Goal: Task Accomplishment & Management: Complete application form

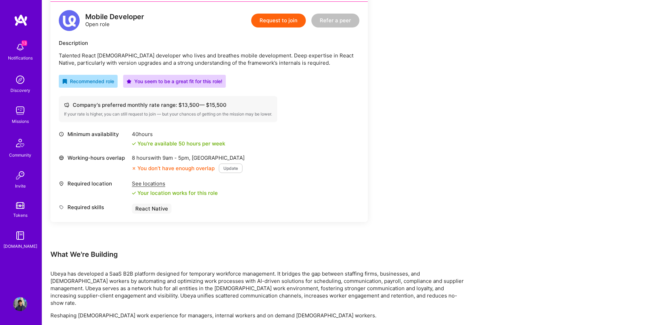
scroll to position [178, 0]
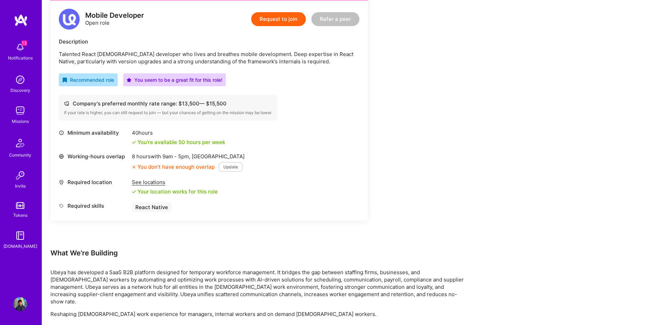
click at [230, 168] on button "Update" at bounding box center [231, 166] width 24 height 9
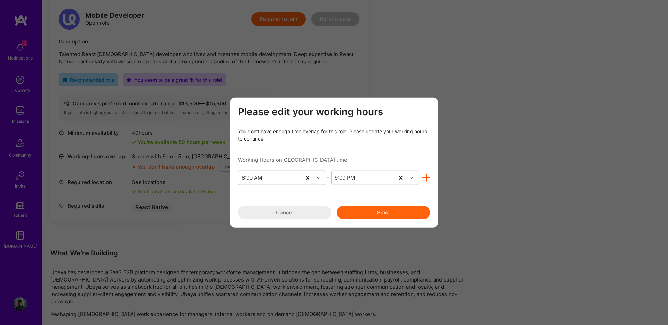
click at [319, 178] on icon "modal" at bounding box center [318, 177] width 3 height 3
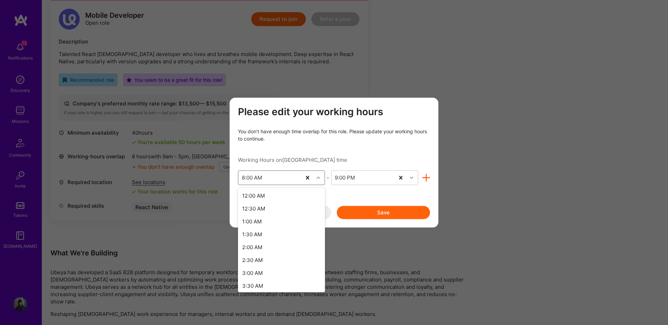
scroll to position [120, 0]
click at [277, 256] on div "7:00 AM" at bounding box center [281, 255] width 87 height 13
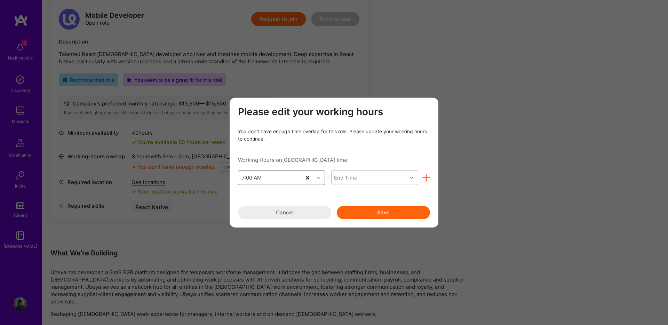
click at [391, 180] on div "End Time" at bounding box center [369, 177] width 75 height 14
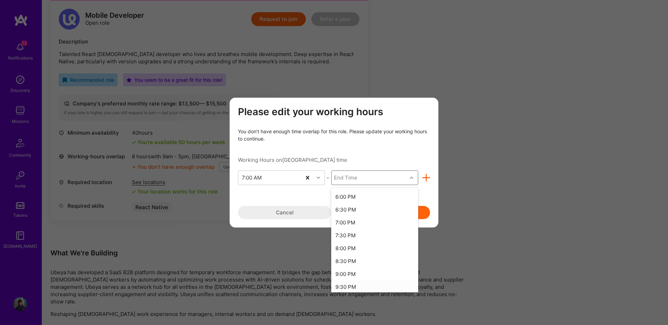
scroll to position [280, 0]
click at [369, 200] on div "6:00 PM" at bounding box center [374, 198] width 87 height 13
click at [370, 178] on div "6:00 PM" at bounding box center [363, 177] width 63 height 14
click at [360, 199] on div "9:00 PM" at bounding box center [374, 194] width 87 height 13
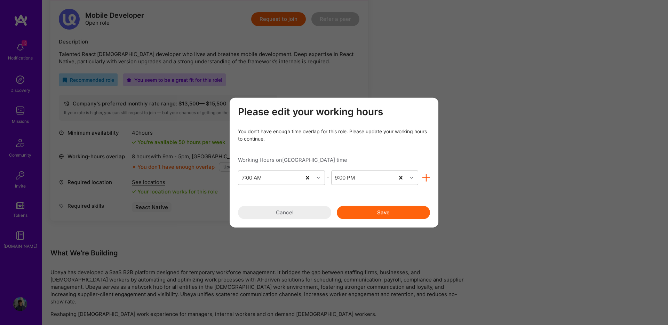
click at [370, 220] on div "Please edit your working hours You don’t have enough time overlap for this role…" at bounding box center [334, 163] width 209 height 130
click at [374, 216] on button "Save" at bounding box center [383, 212] width 93 height 13
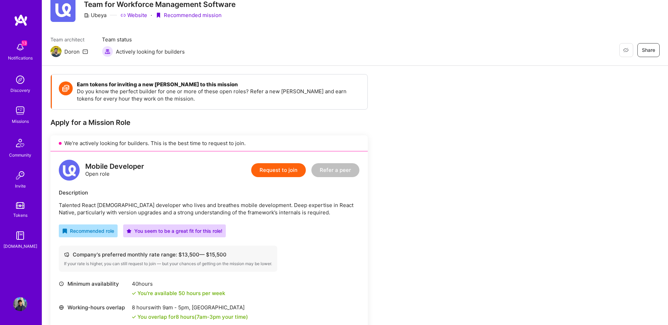
scroll to position [0, 0]
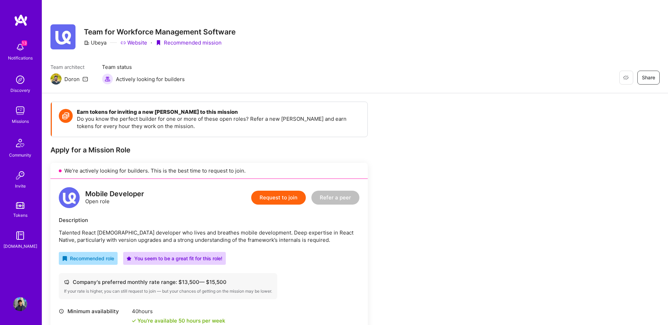
click at [278, 196] on button "Request to join" at bounding box center [278, 198] width 55 height 14
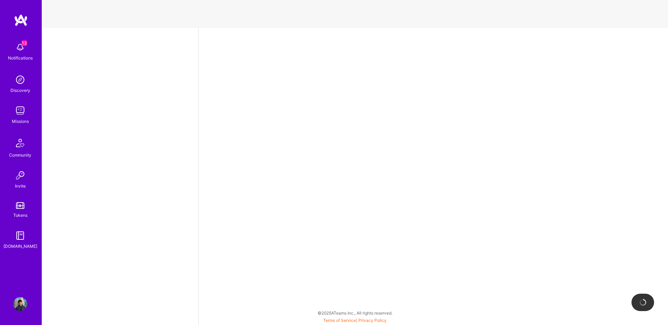
select select "GB"
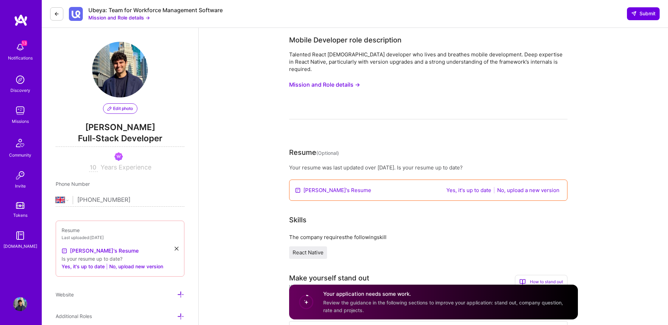
click at [461, 186] on button "Yes, it's up to date" at bounding box center [468, 190] width 49 height 8
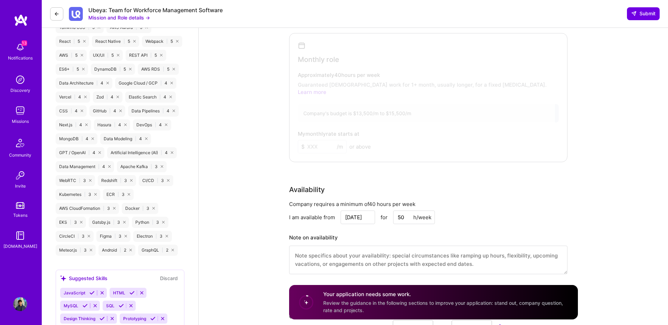
scroll to position [508, 0]
click at [406, 211] on input "50" at bounding box center [414, 218] width 42 height 14
type input "40"
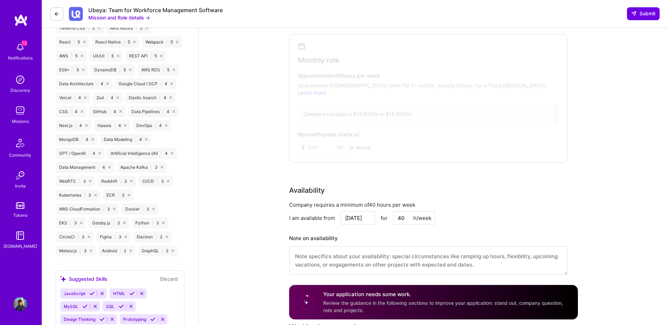
click at [412, 185] on div "Availability" at bounding box center [428, 190] width 278 height 10
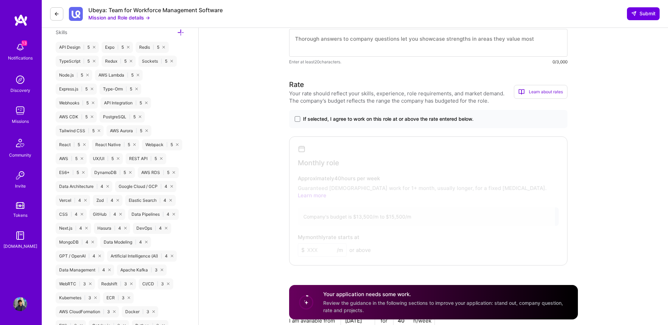
scroll to position [405, 0]
click at [356, 117] on span "If selected, I agree to work on this role at or above the rate entered below." at bounding box center [388, 120] width 170 height 7
click at [0, 0] on input "If selected, I agree to work on this role at or above the rate entered below." at bounding box center [0, 0] width 0 height 0
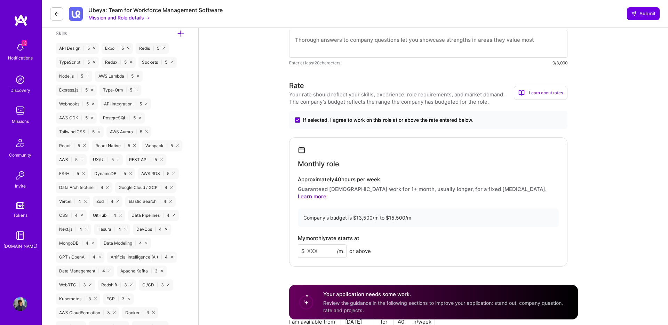
click at [325, 244] on input at bounding box center [322, 251] width 49 height 14
type input "14"
type input "5"
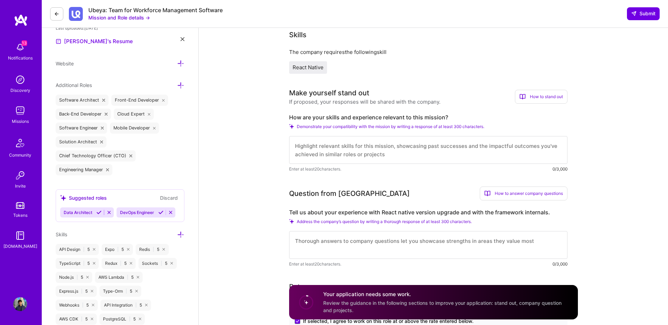
scroll to position [203, 0]
type input "15500"
click at [369, 150] on textarea at bounding box center [428, 151] width 278 height 28
click at [382, 146] on textarea at bounding box center [428, 151] width 278 height 28
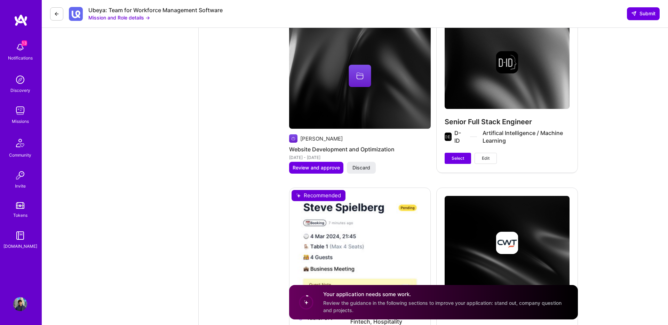
scroll to position [1695, 0]
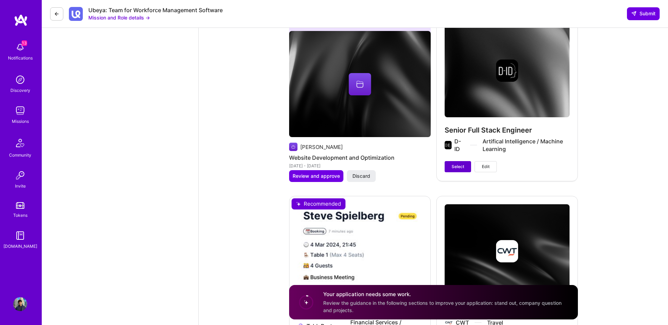
click at [455, 163] on span "Select" at bounding box center [458, 166] width 13 height 6
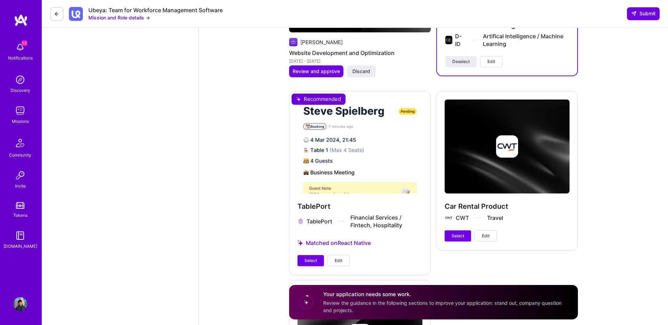
scroll to position [1843, 0]
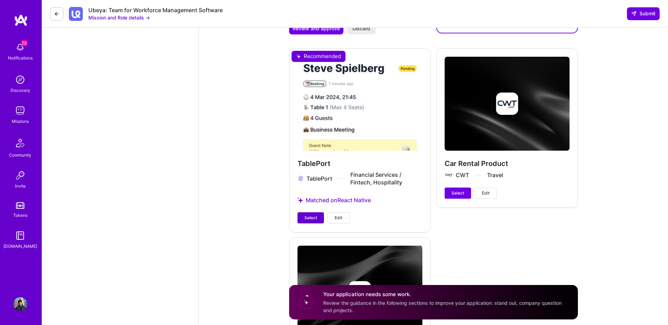
click at [317, 215] on span "Select" at bounding box center [310, 218] width 13 height 6
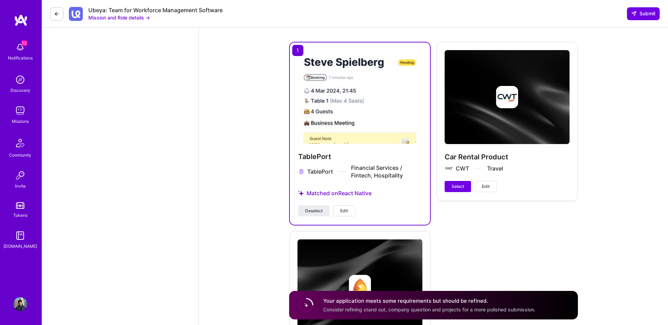
scroll to position [1942, 0]
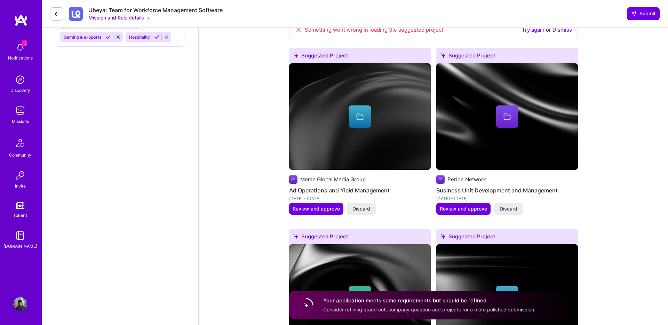
select select "GB"
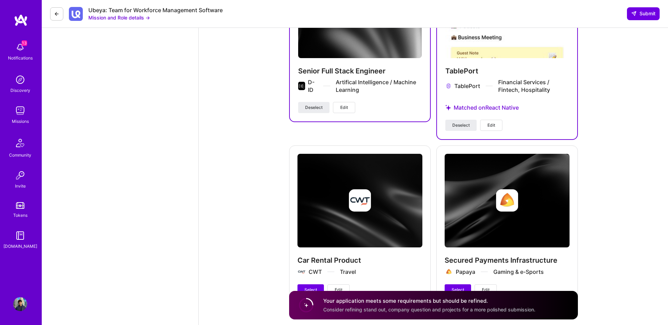
scroll to position [1761, 0]
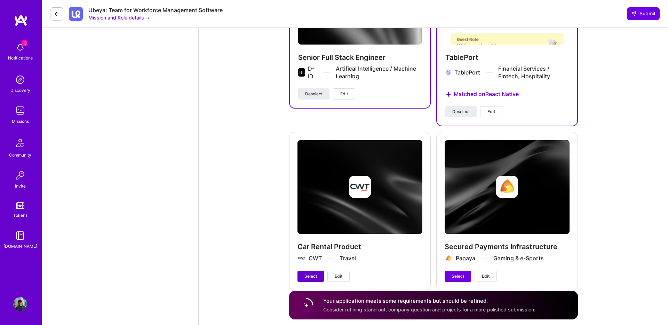
click at [312, 271] on button "Select" at bounding box center [310, 276] width 26 height 11
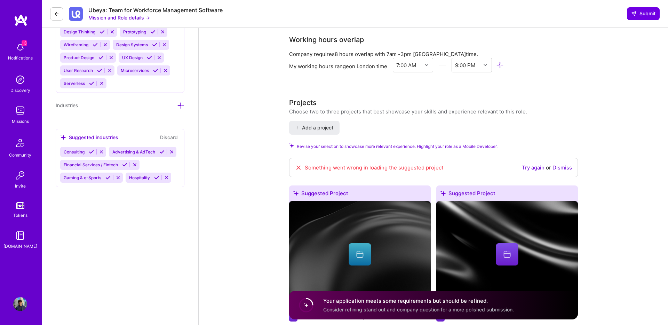
scroll to position [798, 0]
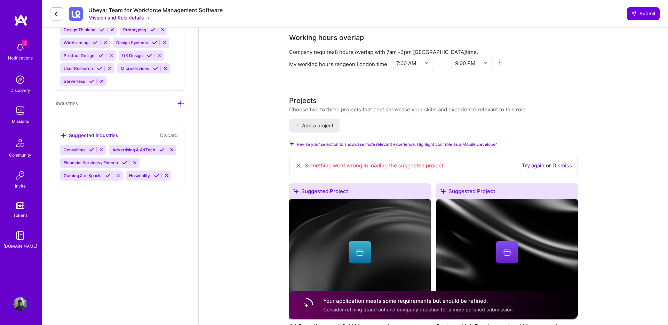
click at [526, 162] on link "Try again" at bounding box center [533, 165] width 23 height 7
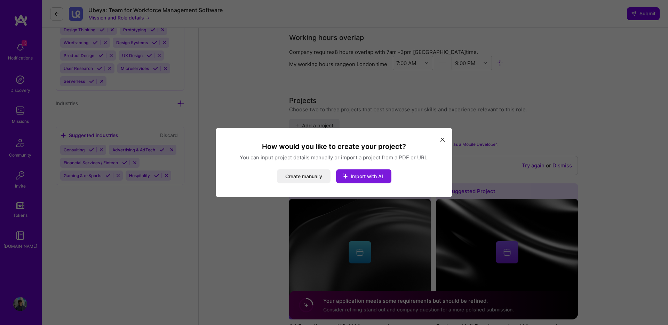
click at [386, 171] on button "Import with AI" at bounding box center [363, 176] width 55 height 14
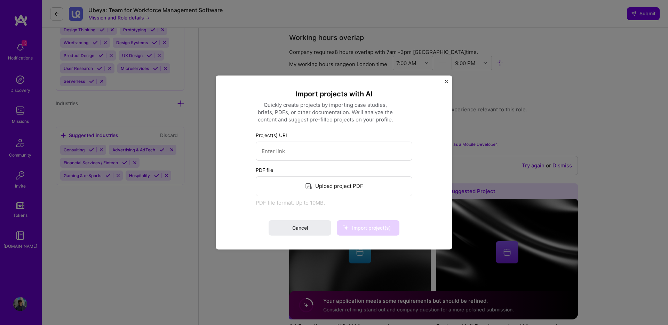
click at [447, 80] on img "Close" at bounding box center [446, 81] width 3 height 3
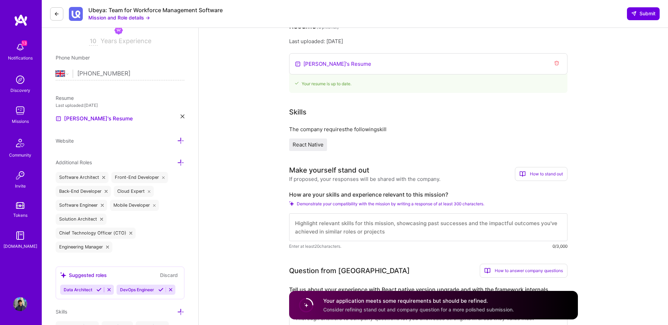
scroll to position [240, 0]
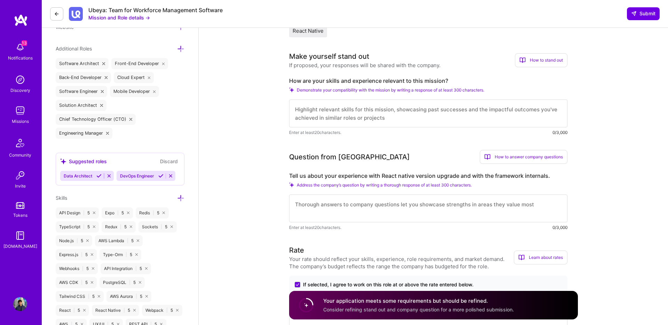
click at [413, 106] on textarea at bounding box center [428, 113] width 278 height 28
click at [479, 112] on textarea at bounding box center [428, 113] width 278 height 28
paste textarea "I have loads of experience with React Native applications. I built a few of the…"
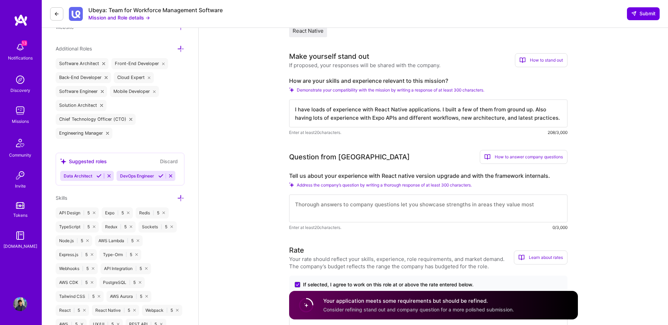
type textarea "I have loads of experience with React Native applications. I built a few of the…"
click at [391, 202] on textarea at bounding box center [428, 208] width 278 height 28
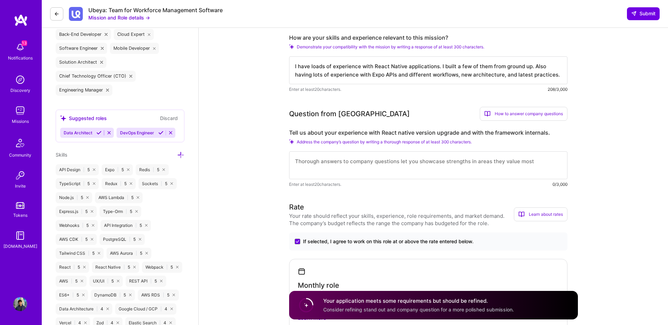
scroll to position [284, 0]
paste textarea "I'm maintaining a React Native application for the last four years, so I have l…"
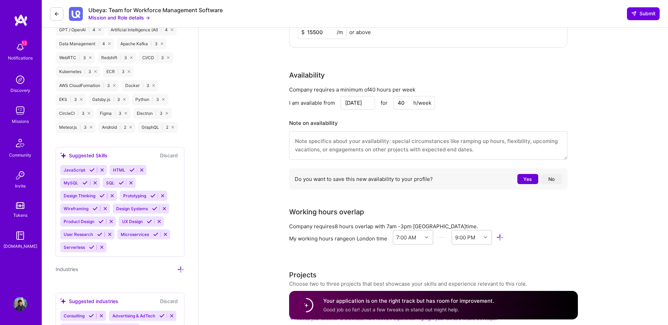
scroll to position [263, 0]
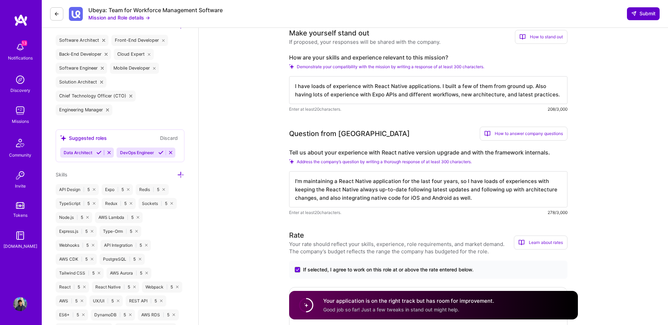
type textarea "I'm maintaining a React Native application for the last four years, so I have l…"
click at [655, 15] on span "Submit" at bounding box center [643, 13] width 24 height 7
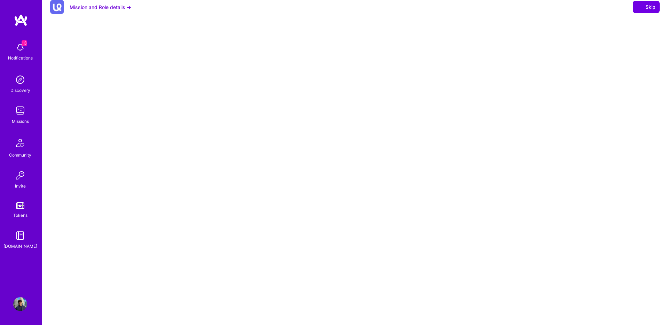
select select "GB"
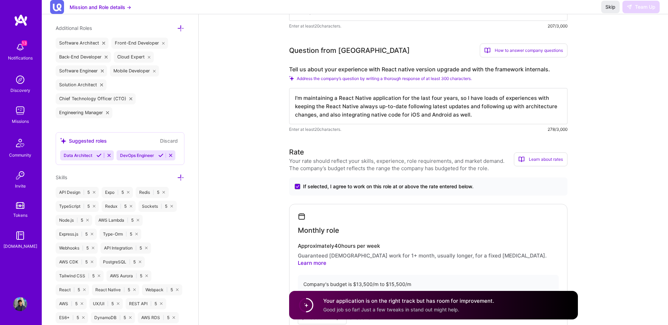
scroll to position [265, 0]
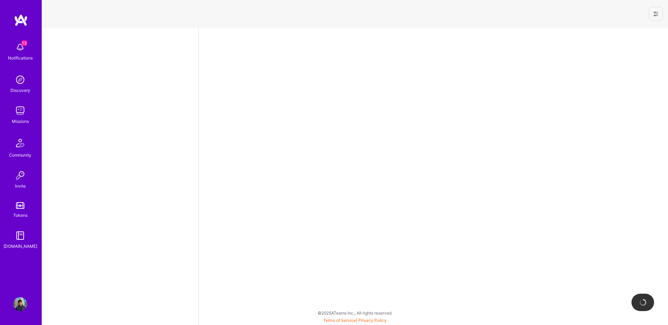
select select "GB"
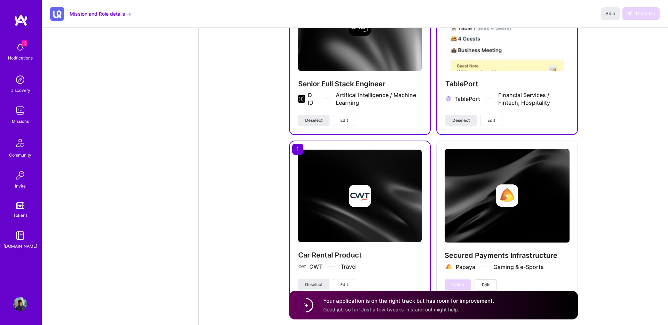
scroll to position [1614, 0]
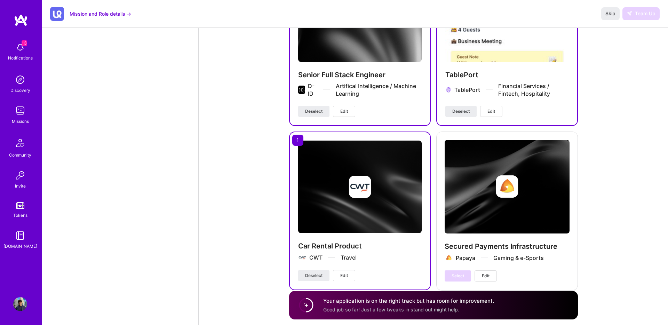
click at [404, 309] on span "Good job so far! Just a few tweaks in stand out might help." at bounding box center [391, 309] width 136 height 6
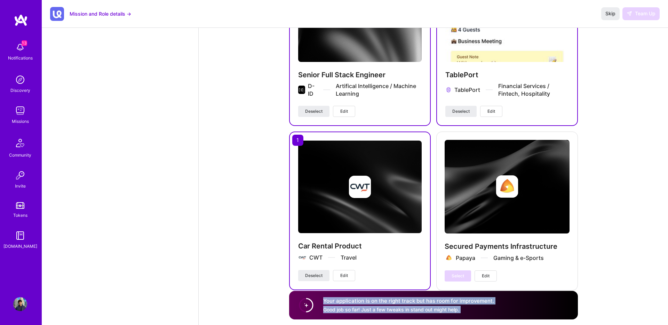
drag, startPoint x: 404, startPoint y: 309, endPoint x: 409, endPoint y: 295, distance: 15.3
click at [409, 295] on div "Your application is on the right track but has room for improvement. Good job s…" at bounding box center [433, 305] width 289 height 29
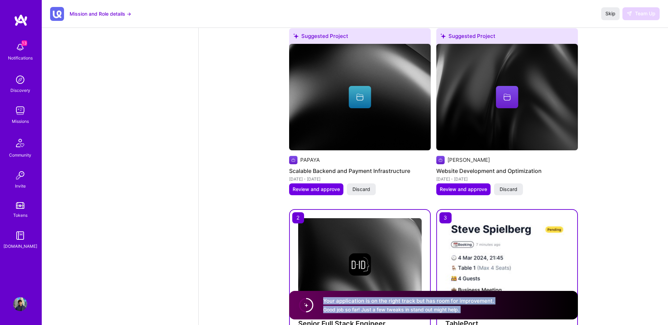
scroll to position [1360, 0]
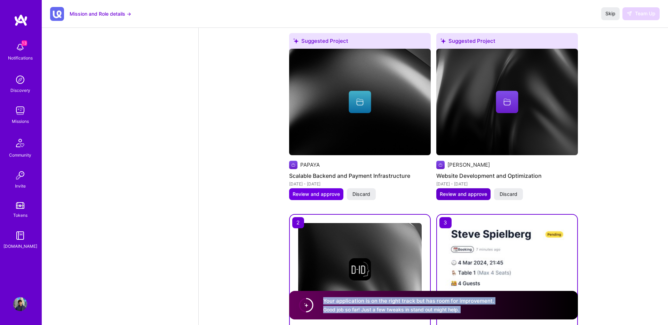
click at [450, 191] on span "Review and approve" at bounding box center [463, 194] width 47 height 7
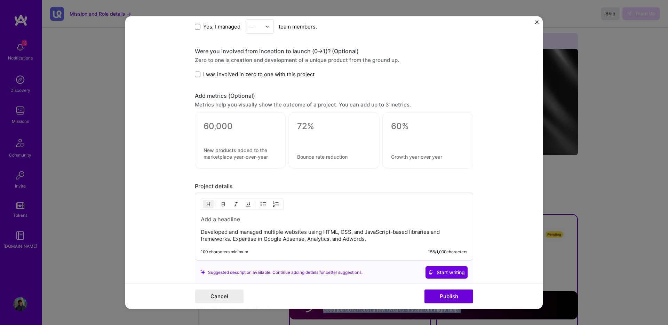
scroll to position [833, 0]
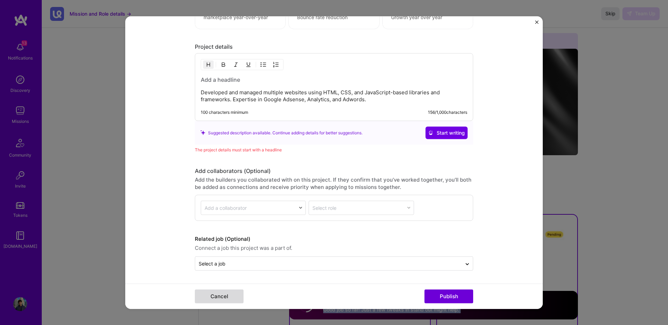
click at [217, 296] on button "Cancel" at bounding box center [219, 296] width 49 height 14
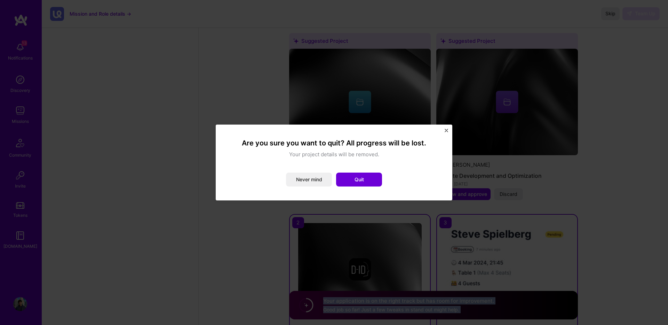
click at [446, 133] on button "Close" at bounding box center [446, 132] width 3 height 7
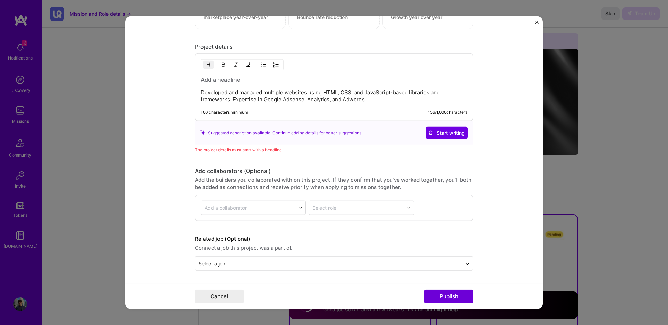
click at [538, 22] on form "Editing suggested project This project is suggested based on your LinkedIn, res…" at bounding box center [333, 162] width 417 height 293
click at [537, 22] on img "Close" at bounding box center [536, 22] width 3 height 3
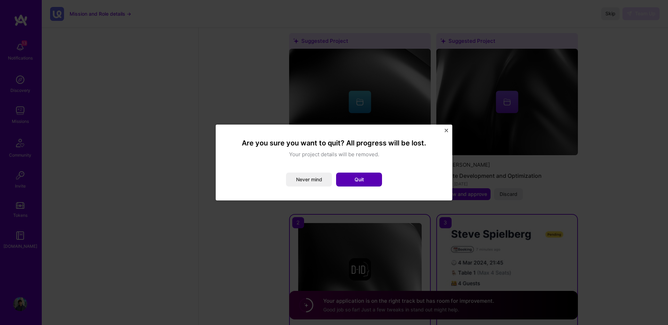
click at [345, 181] on button "Quit" at bounding box center [359, 180] width 46 height 14
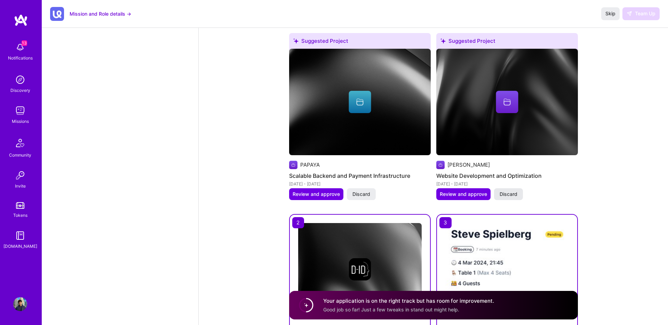
click at [513, 191] on span "Discard" at bounding box center [509, 194] width 18 height 7
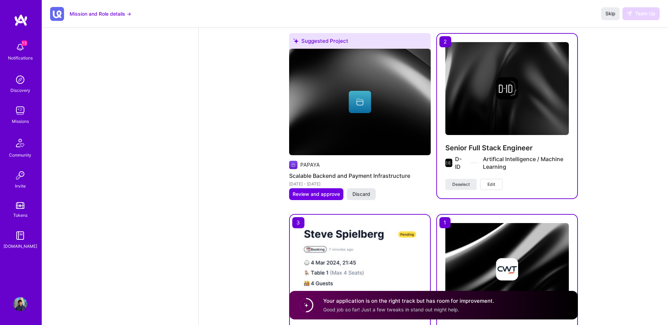
click at [356, 191] on span "Discard" at bounding box center [361, 194] width 18 height 7
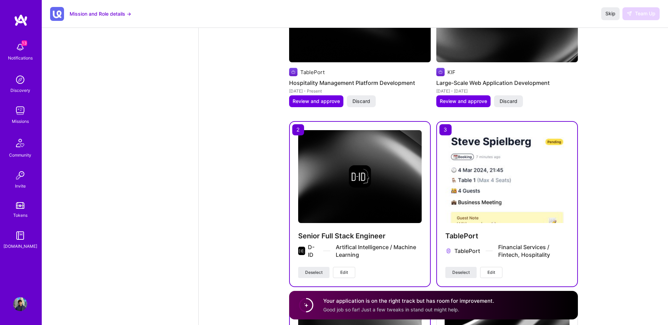
scroll to position [1202, 0]
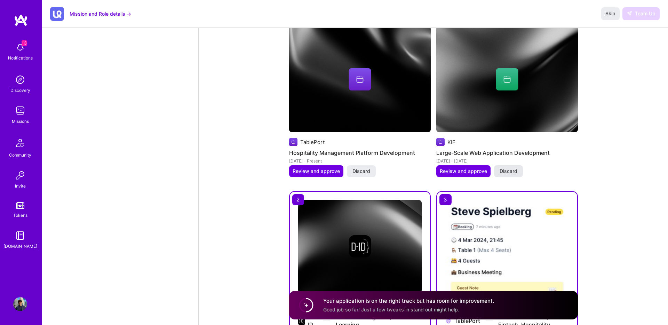
click at [513, 168] on span "Discard" at bounding box center [509, 171] width 18 height 7
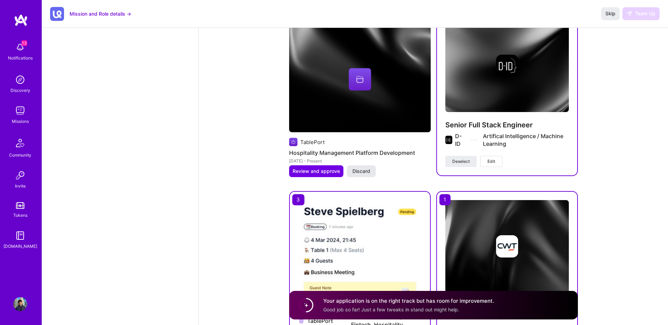
click at [362, 168] on span "Discard" at bounding box center [361, 171] width 18 height 7
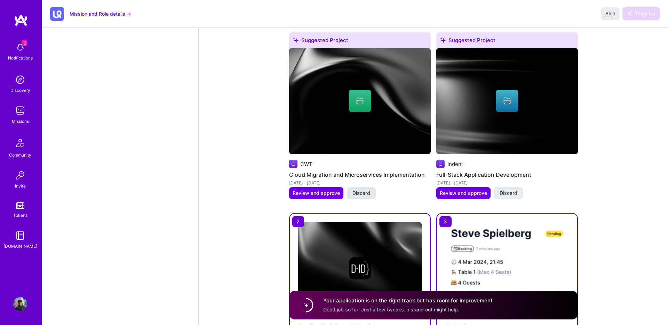
scroll to position [997, 0]
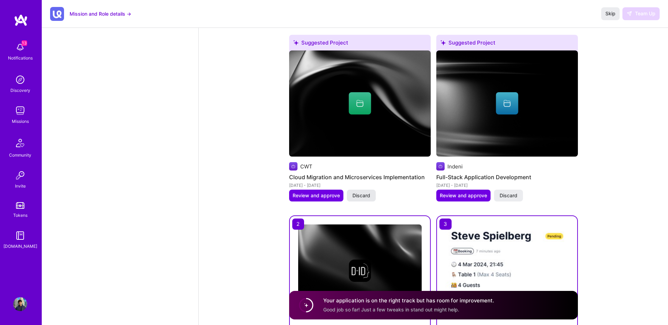
click at [367, 192] on span "Discard" at bounding box center [361, 195] width 18 height 7
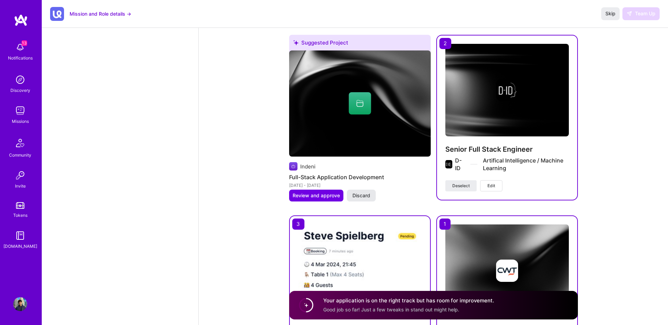
click at [360, 192] on span "Discard" at bounding box center [361, 195] width 18 height 7
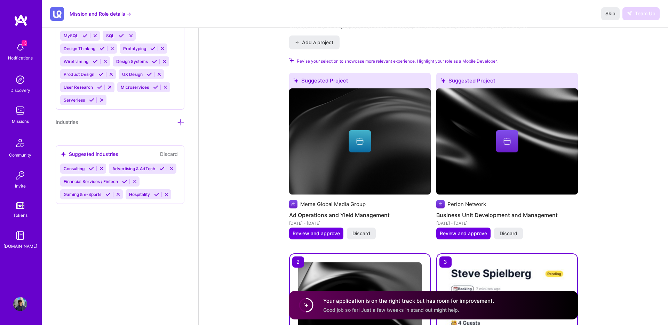
scroll to position [766, 0]
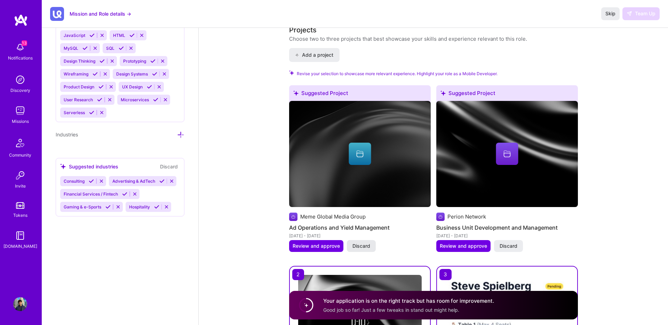
click at [361, 242] on span "Discard" at bounding box center [361, 245] width 18 height 7
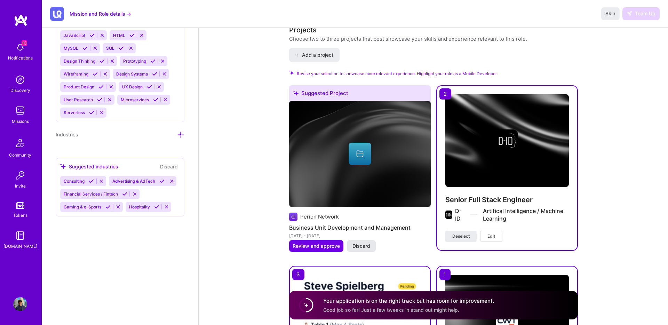
click at [357, 240] on button "Discard" at bounding box center [361, 246] width 29 height 12
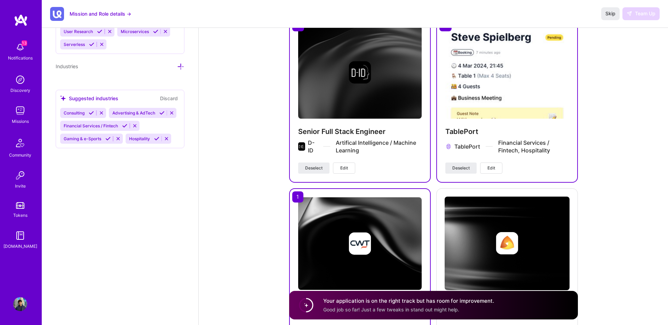
scroll to position [825, 0]
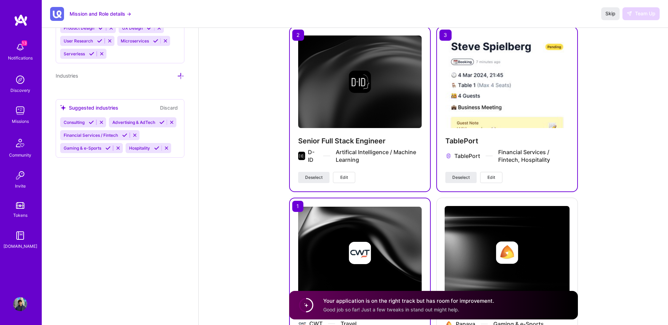
click at [347, 174] on span "Edit" at bounding box center [344, 177] width 8 height 6
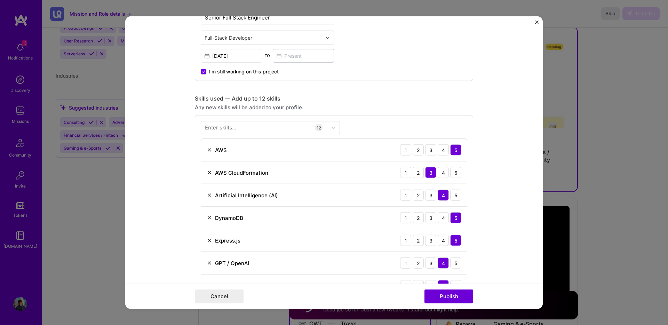
scroll to position [152, 0]
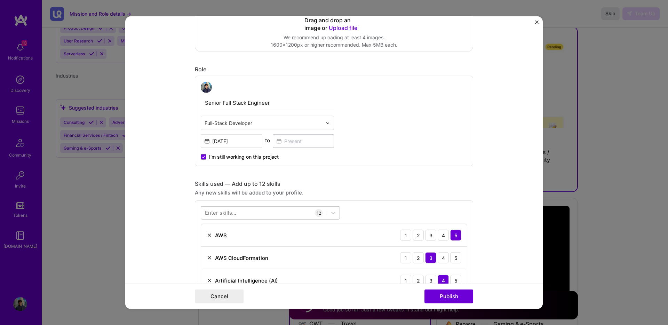
click at [253, 215] on div at bounding box center [264, 212] width 126 height 11
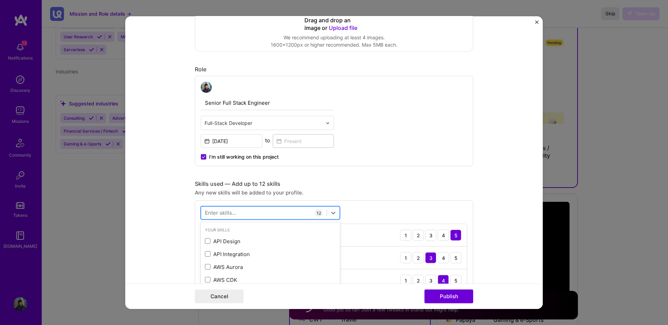
scroll to position [830, 0]
click at [212, 256] on div "React Native" at bounding box center [270, 253] width 131 height 7
type input "reac"
click at [348, 185] on div "Skills used — Add up to 12 skills" at bounding box center [334, 183] width 278 height 7
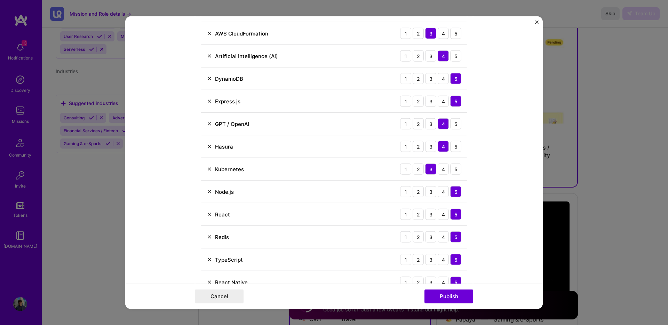
scroll to position [374, 0]
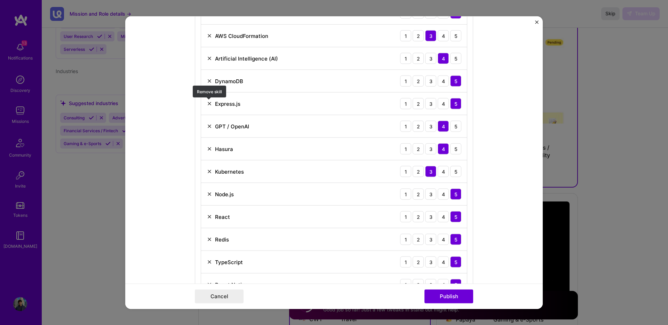
click at [207, 104] on img at bounding box center [210, 104] width 6 height 6
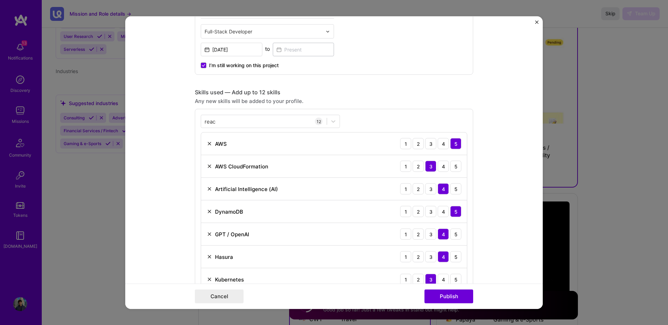
scroll to position [238, 0]
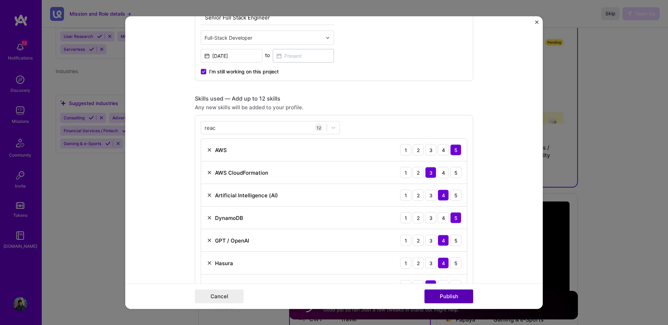
click at [452, 296] on button "Publish" at bounding box center [448, 296] width 49 height 14
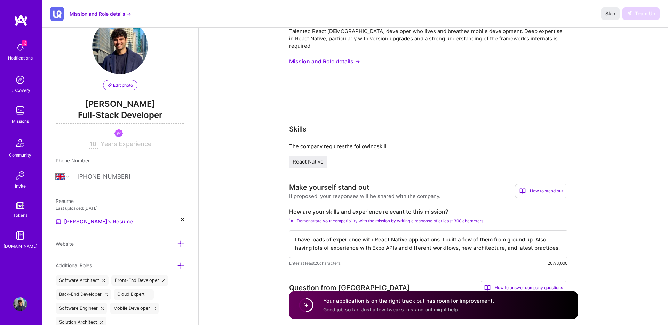
scroll to position [0, 0]
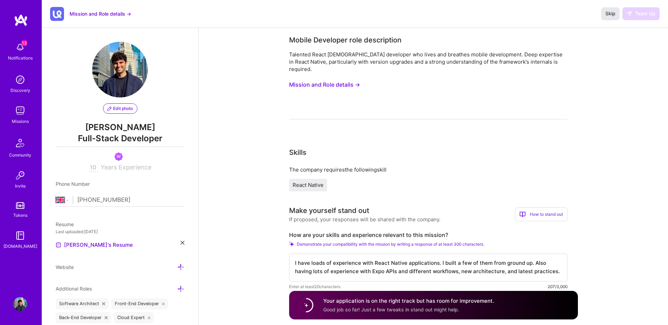
click at [615, 12] on button "Skip" at bounding box center [610, 13] width 18 height 13
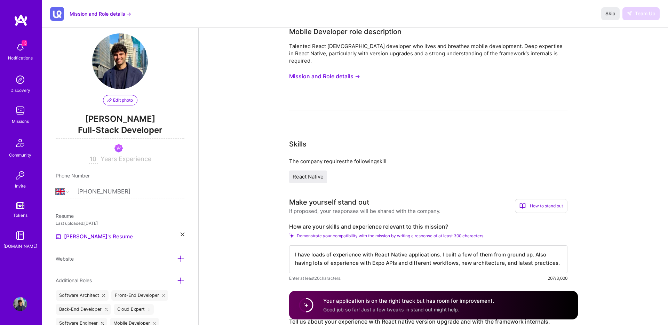
scroll to position [9, 0]
click at [649, 15] on div "Skip Team Up" at bounding box center [630, 13] width 58 height 13
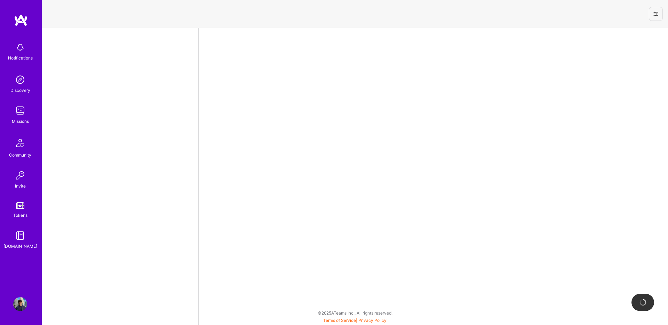
select select "GB"
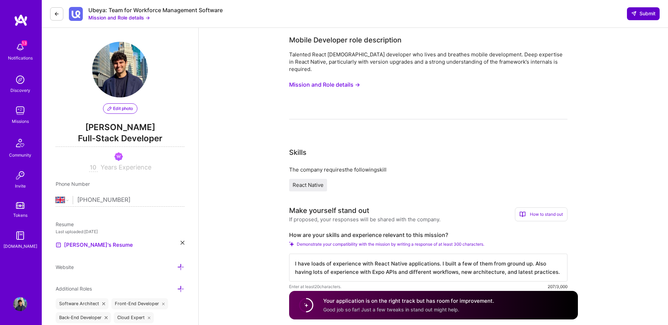
click at [654, 12] on span "Submit" at bounding box center [643, 13] width 24 height 7
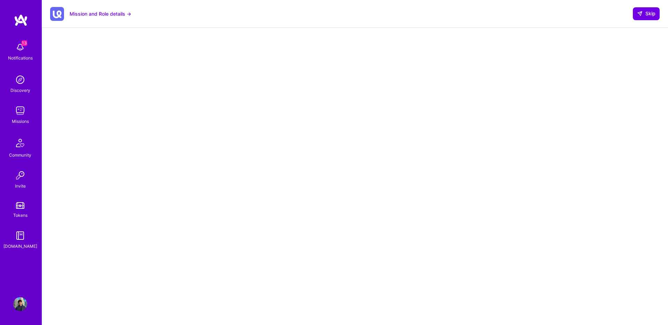
click at [642, 6] on div "Mission and Role details → Skip" at bounding box center [355, 14] width 626 height 28
click at [641, 10] on span "Skip" at bounding box center [646, 13] width 18 height 7
select select "GB"
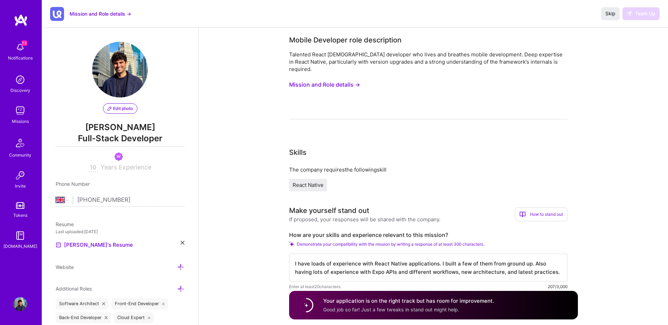
click at [21, 56] on div "Notifications" at bounding box center [20, 57] width 25 height 7
click at [18, 110] on img at bounding box center [20, 111] width 14 height 14
